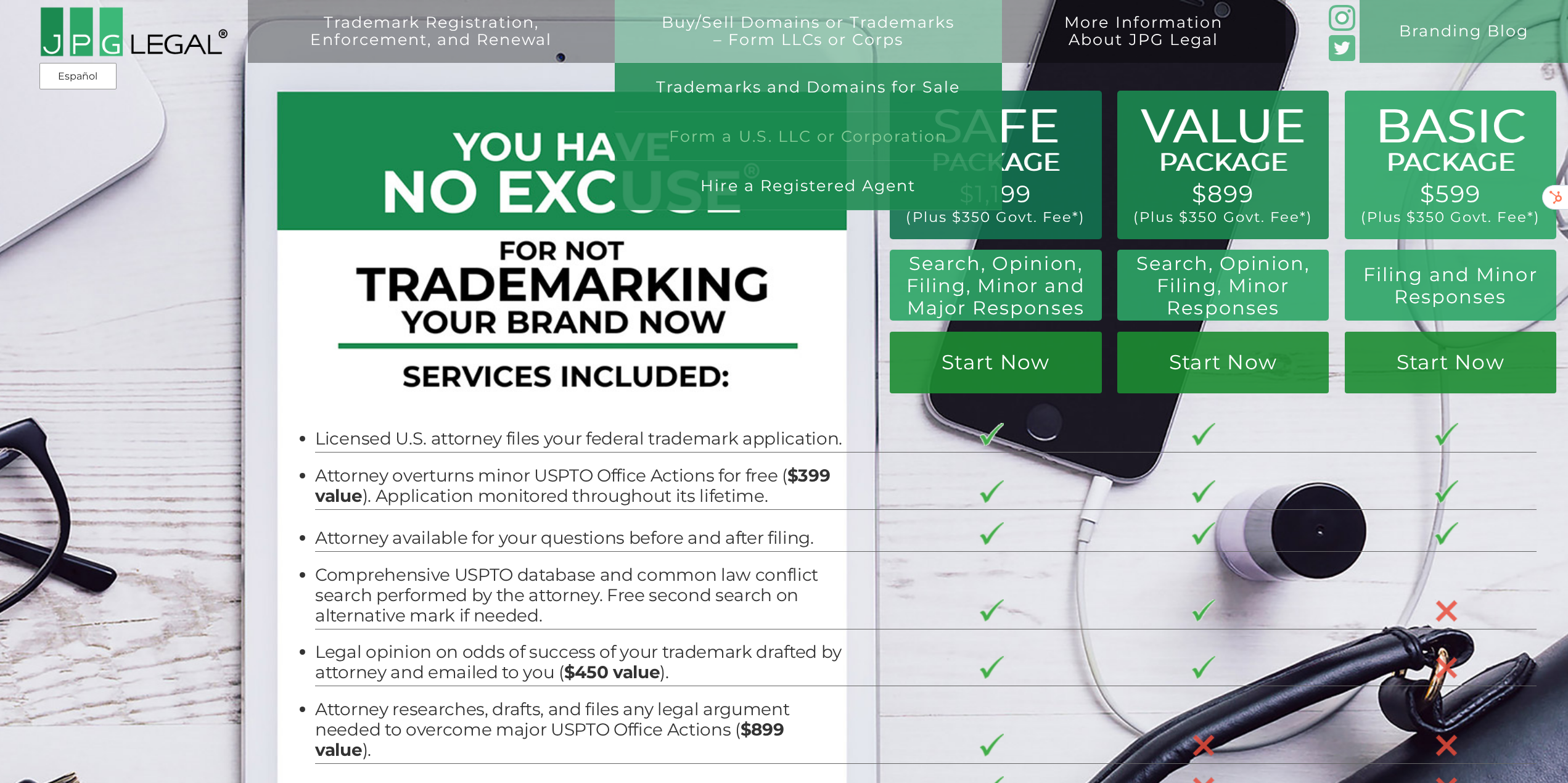
click at [770, 132] on link "Form a U.S. LLC or Corporation" at bounding box center [808, 137] width 388 height 49
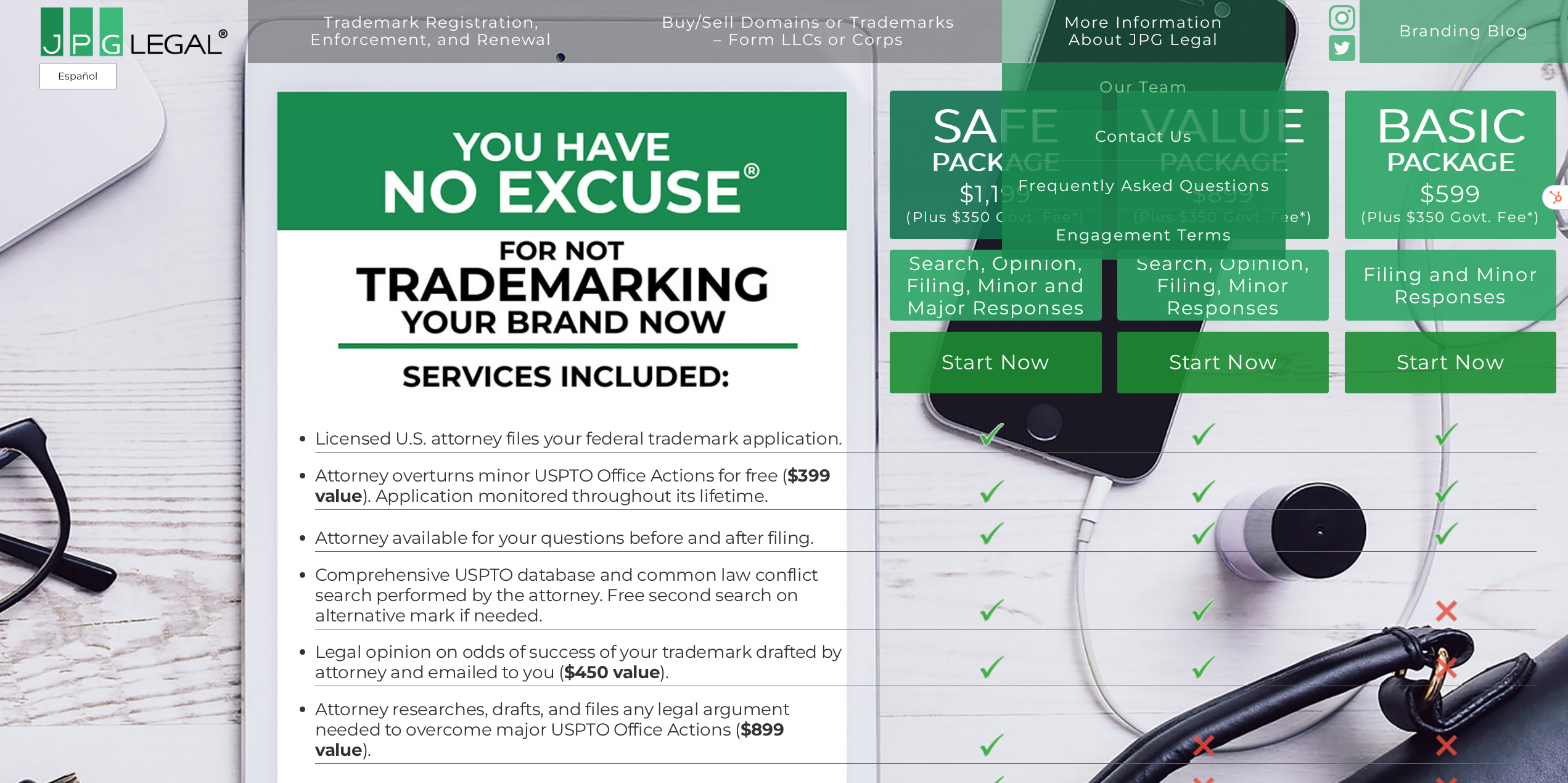
click at [1146, 80] on link "Our Team" at bounding box center [1144, 88] width 284 height 49
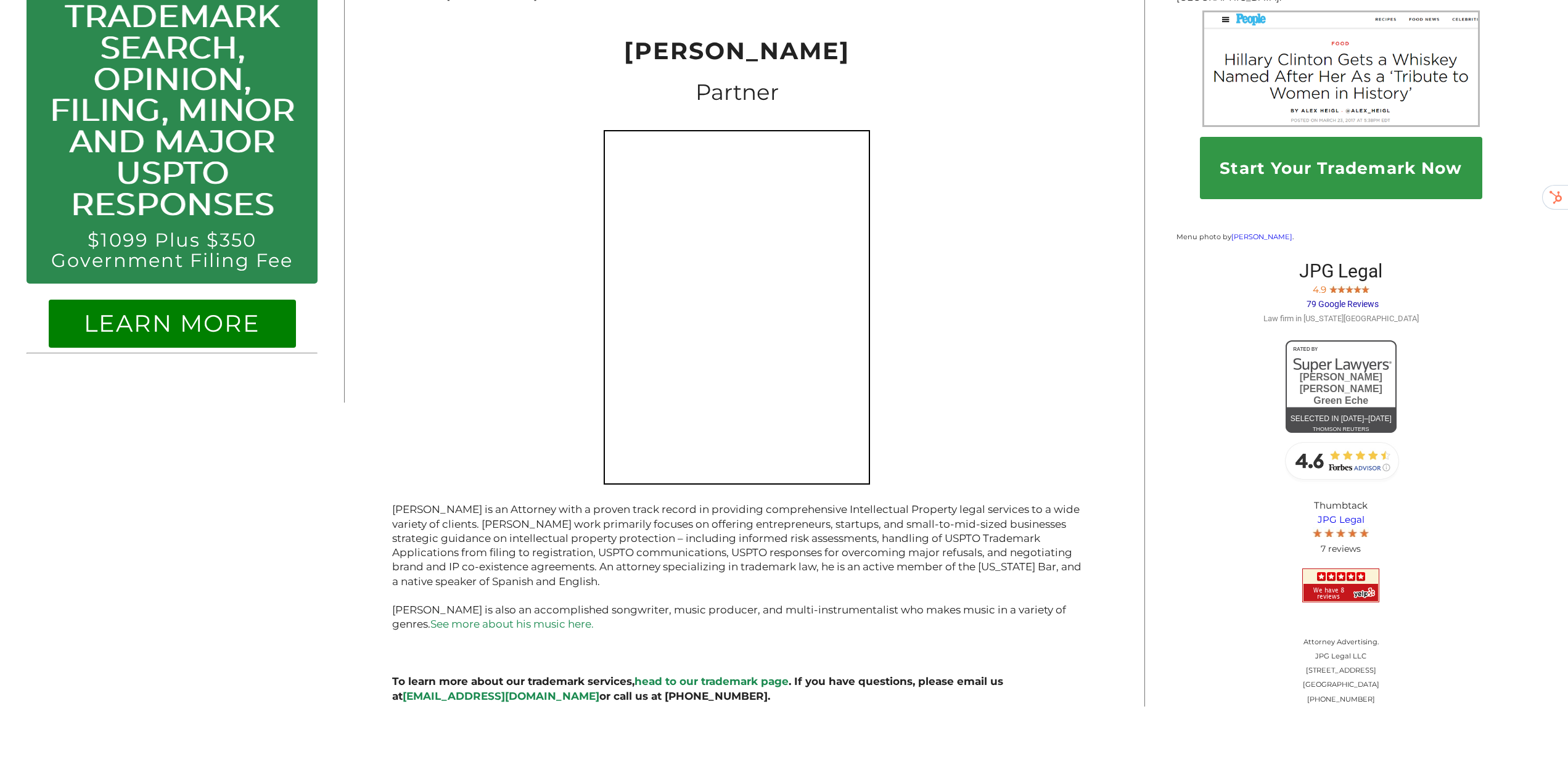
scroll to position [1405, 0]
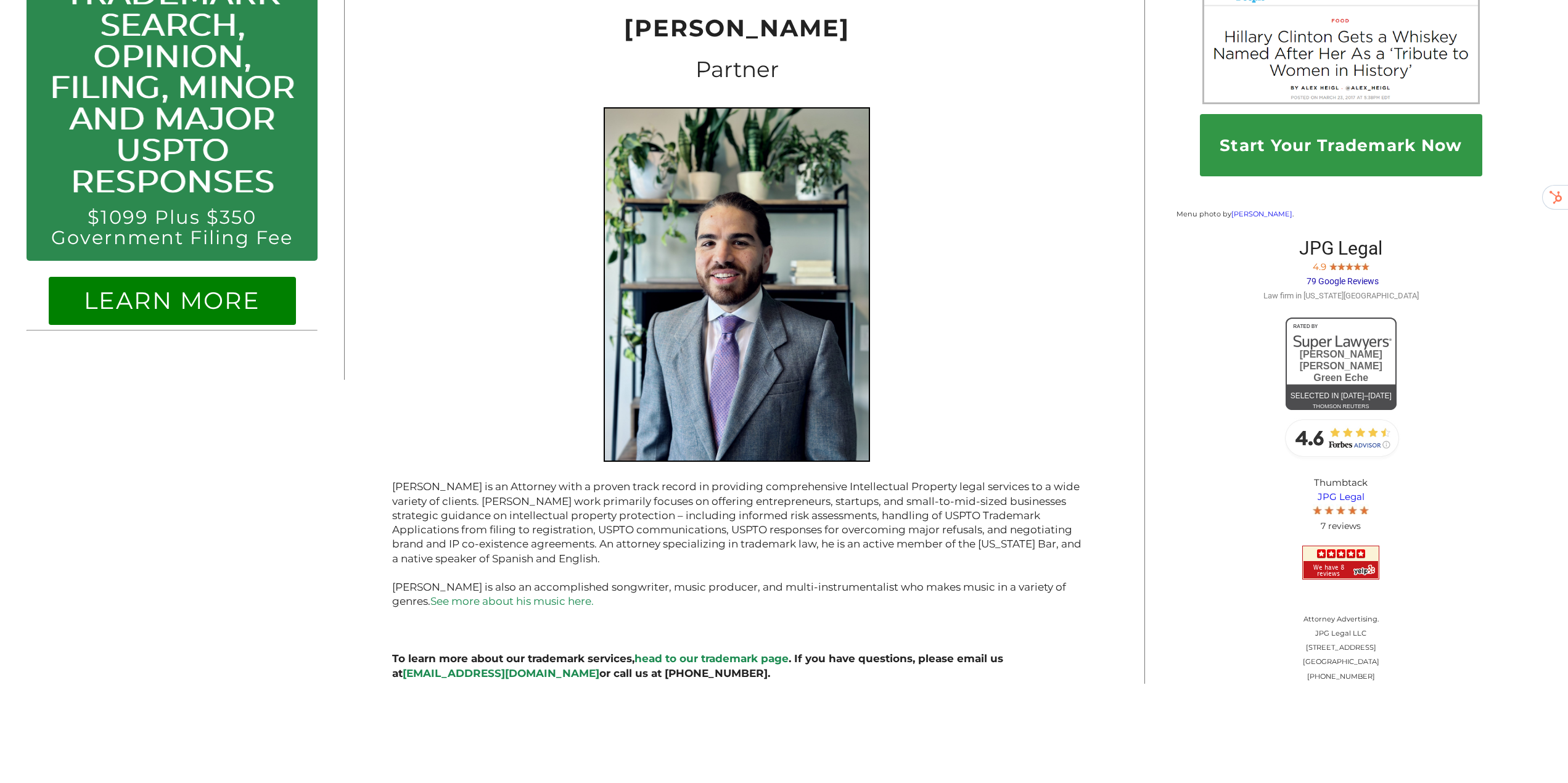
click at [712, 652] on link "head to our trademark page" at bounding box center [711, 658] width 154 height 13
